Goal: Use online tool/utility: Utilize a website feature to perform a specific function

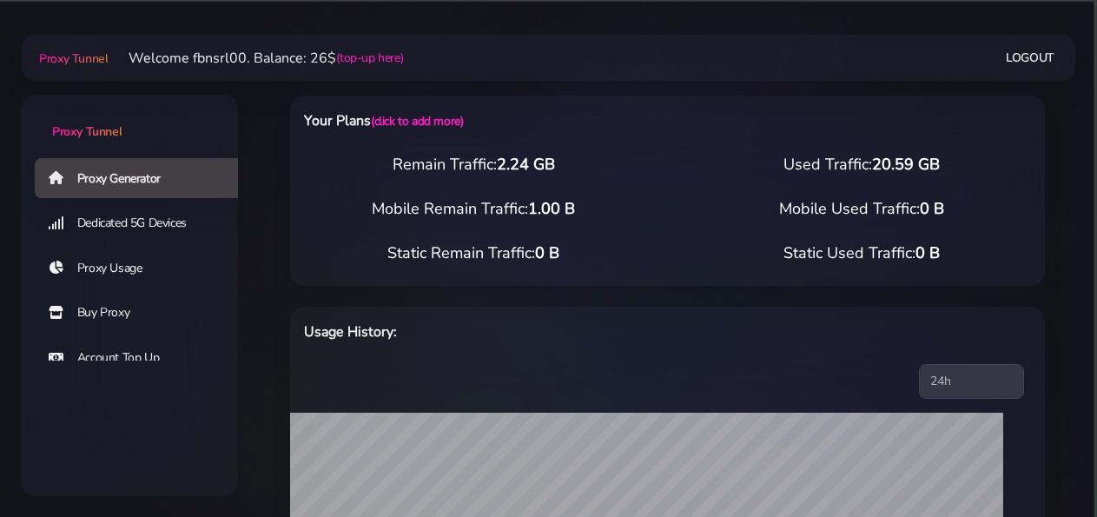
select select "static"
select select "IT"
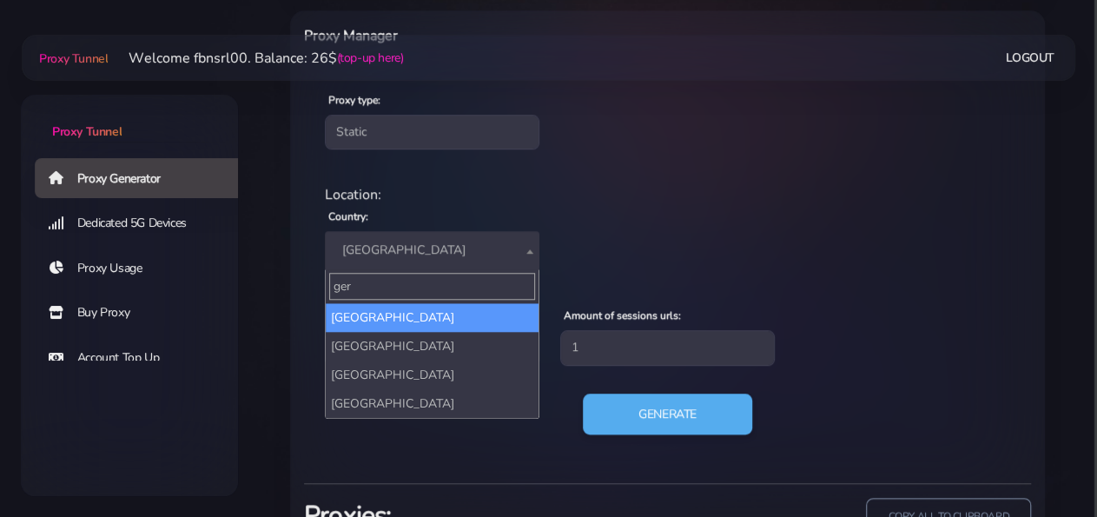
type input "ger"
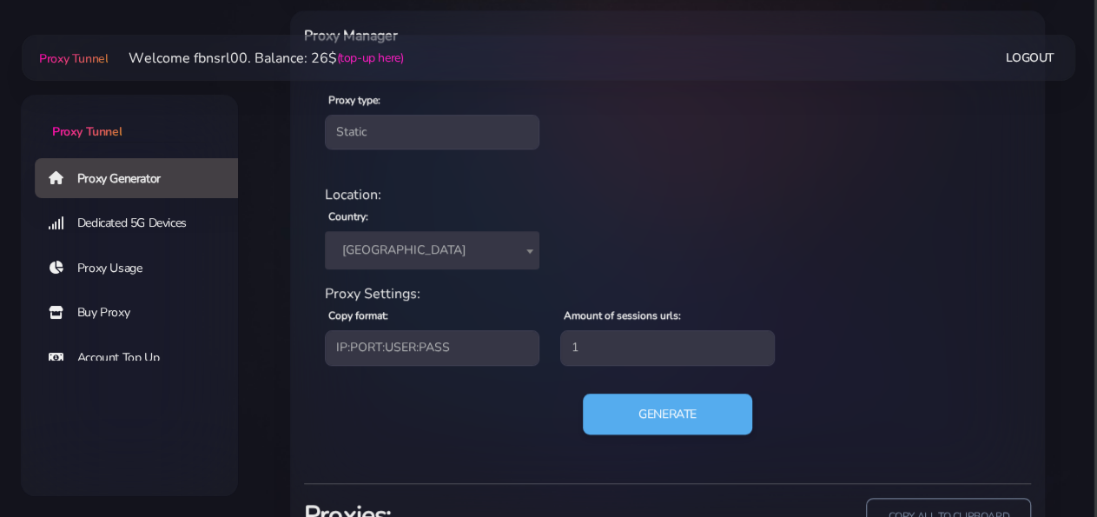
select select "DE"
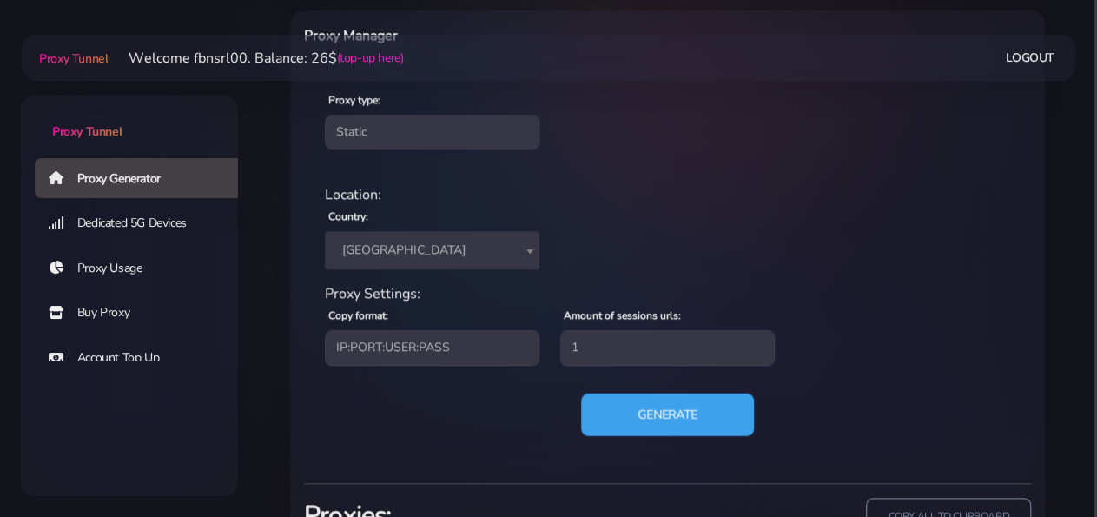
click at [630, 416] on button "Generate" at bounding box center [667, 414] width 173 height 43
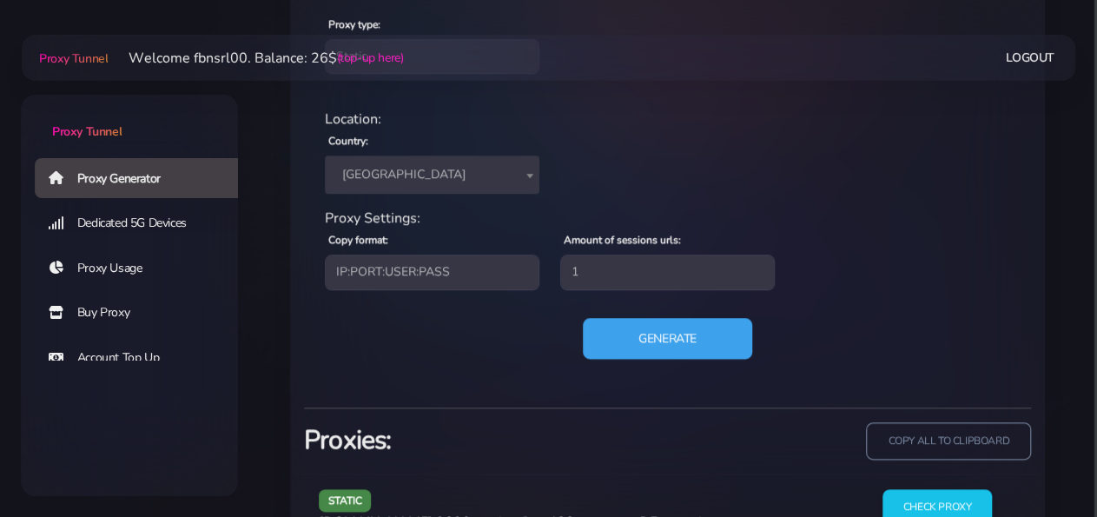
scroll to position [831, 0]
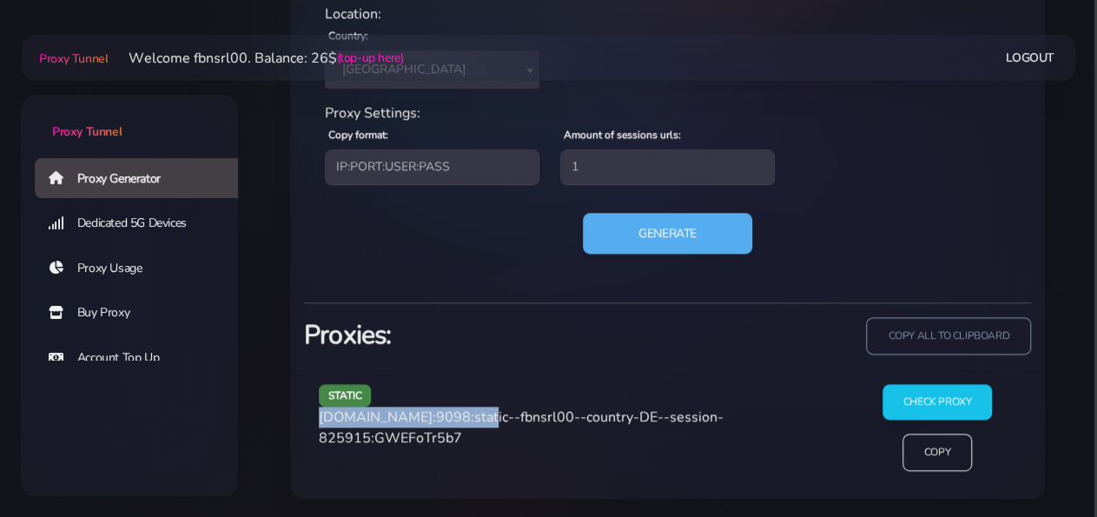
drag, startPoint x: 319, startPoint y: 416, endPoint x: 467, endPoint y: 414, distance: 148.6
click at [467, 414] on div "static [DOMAIN_NAME]:9098:static--fbnsrl00--country-DE--session-825915:GWEFoTr5…" at bounding box center [577, 434] width 539 height 101
copy span "[DOMAIN_NAME]:9098"
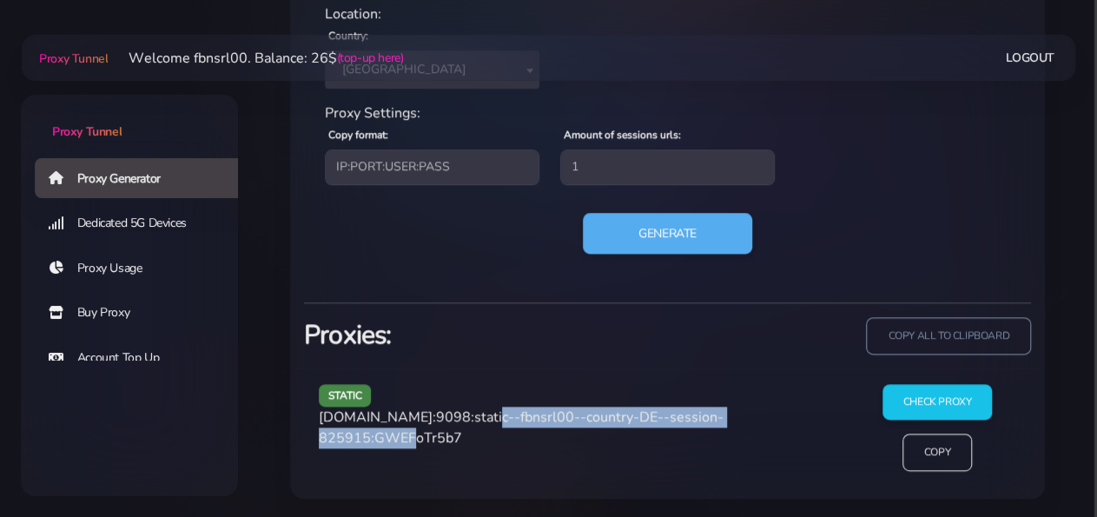
drag, startPoint x: 475, startPoint y: 417, endPoint x: 418, endPoint y: 433, distance: 59.4
click at [418, 433] on span "[DOMAIN_NAME]:9098:static--fbnsrl00--country-DE--session-825915:GWEFoTr5b7" at bounding box center [521, 427] width 405 height 40
copy span "static--fbnsrl00--country-DE--session-825915"
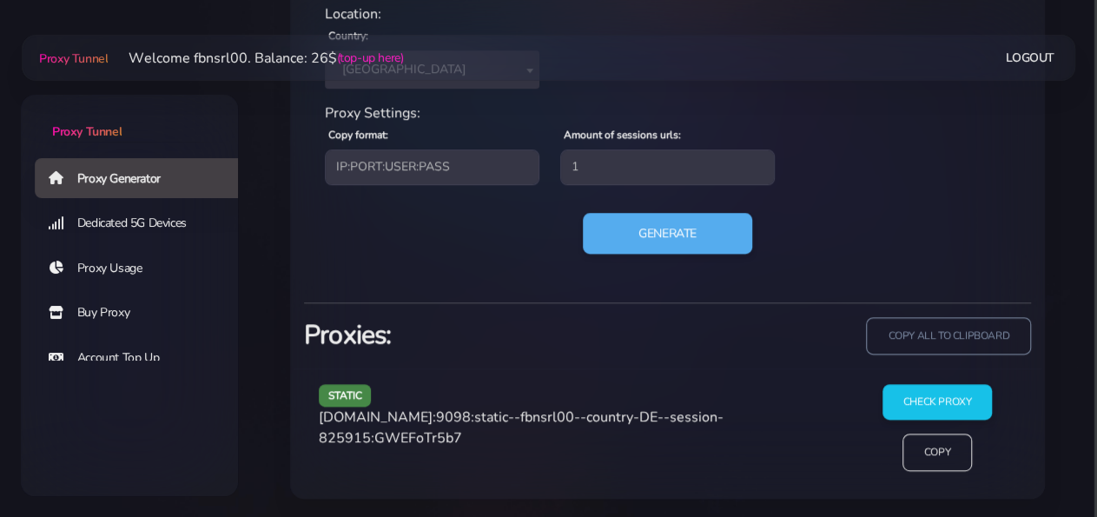
click at [463, 435] on span "[DOMAIN_NAME]:9098:static--fbnsrl00--country-DE--session-825915:GWEFoTr5b7" at bounding box center [521, 427] width 405 height 40
copy span "GWEFoTr5b7"
